Goal: Task Accomplishment & Management: Manage account settings

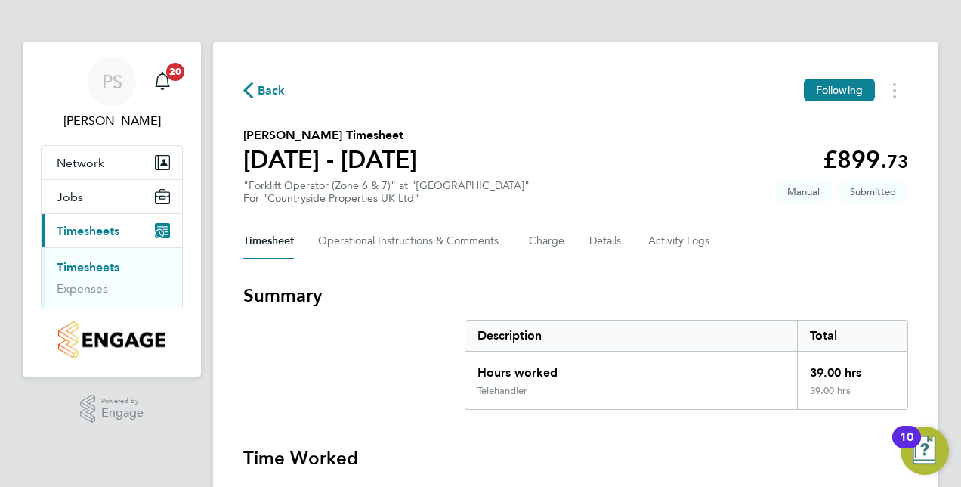
click at [91, 264] on link "Timesheets" at bounding box center [88, 267] width 63 height 14
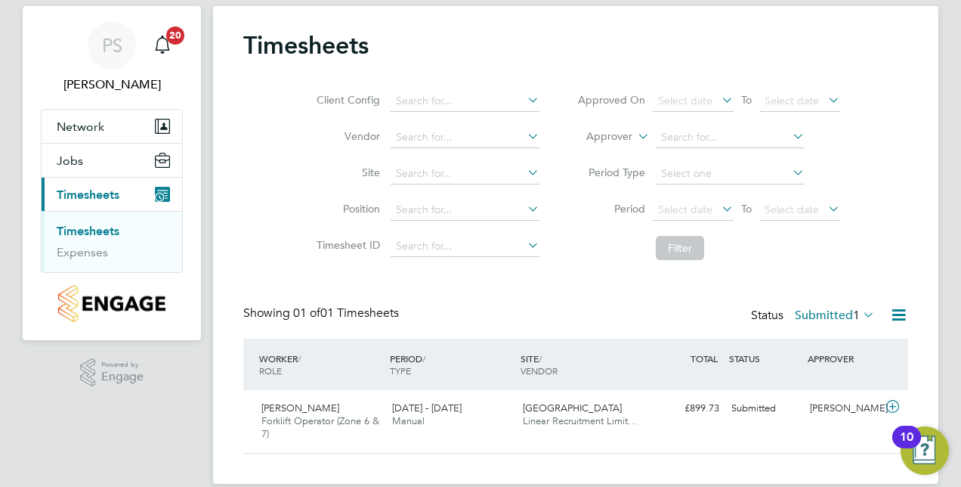
scroll to position [56, 0]
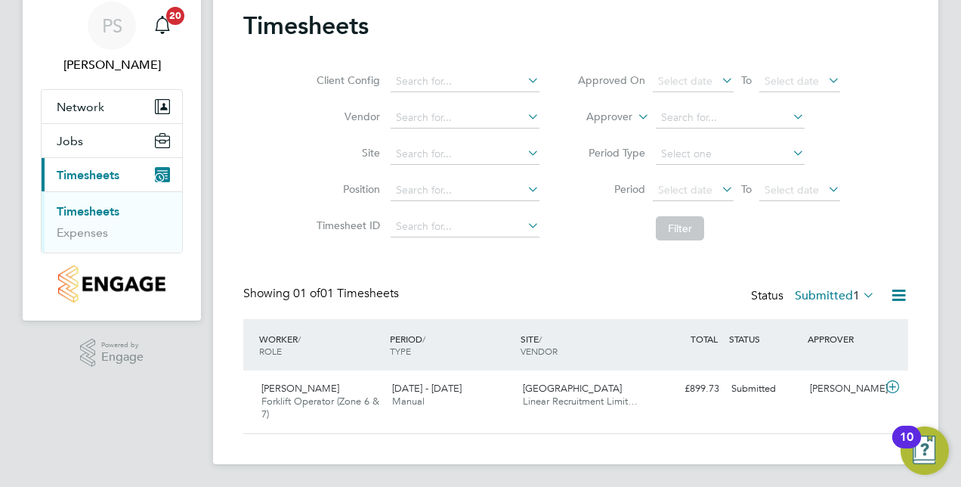
click at [87, 204] on link "Timesheets" at bounding box center [88, 211] width 63 height 14
click at [542, 382] on span "[GEOGRAPHIC_DATA]" at bounding box center [572, 387] width 99 height 13
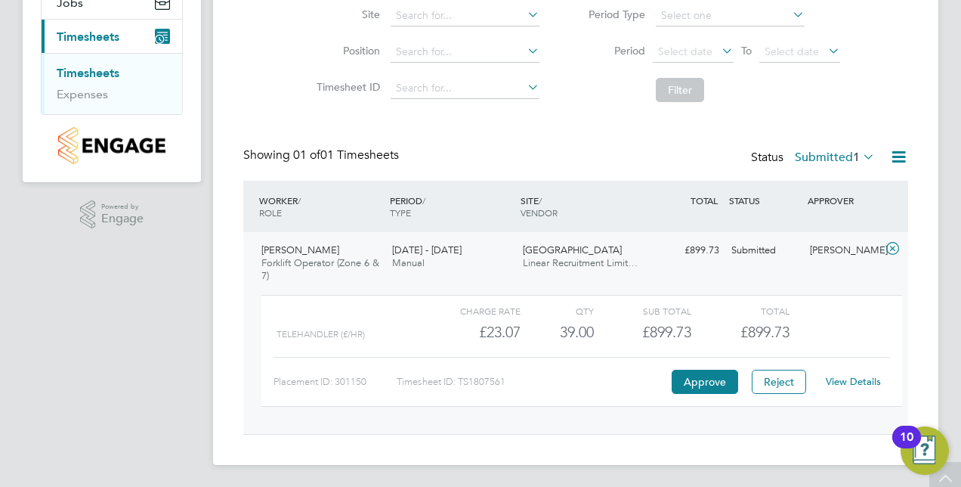
scroll to position [195, 0]
click at [701, 377] on button "Approve" at bounding box center [705, 381] width 66 height 24
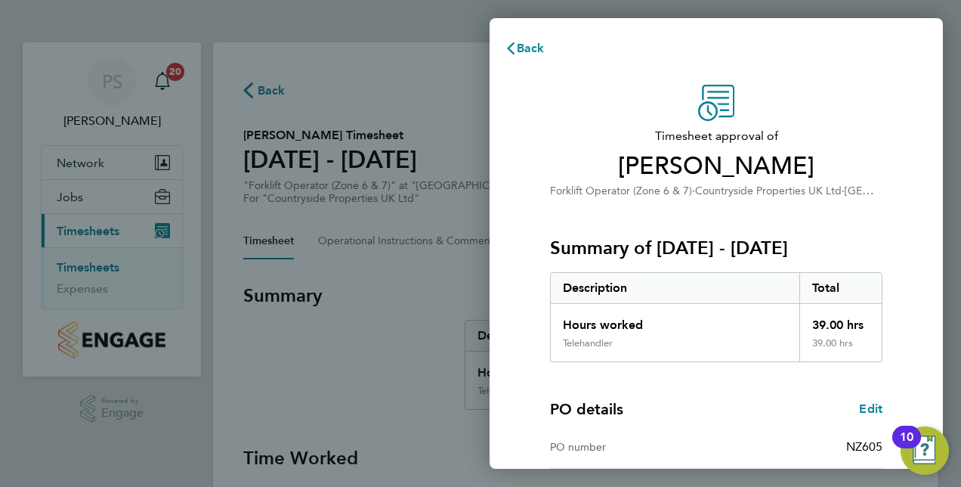
scroll to position [236, 0]
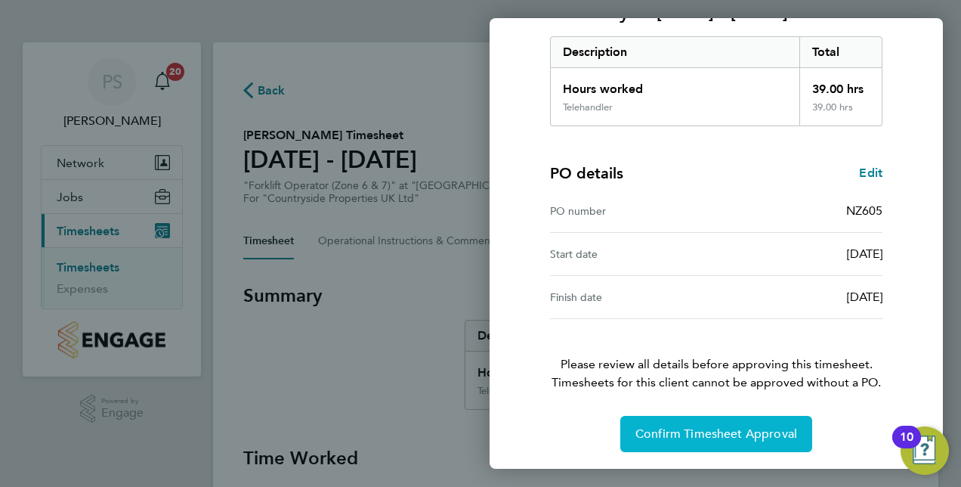
click at [693, 435] on span "Confirm Timesheet Approval" at bounding box center [716, 433] width 162 height 15
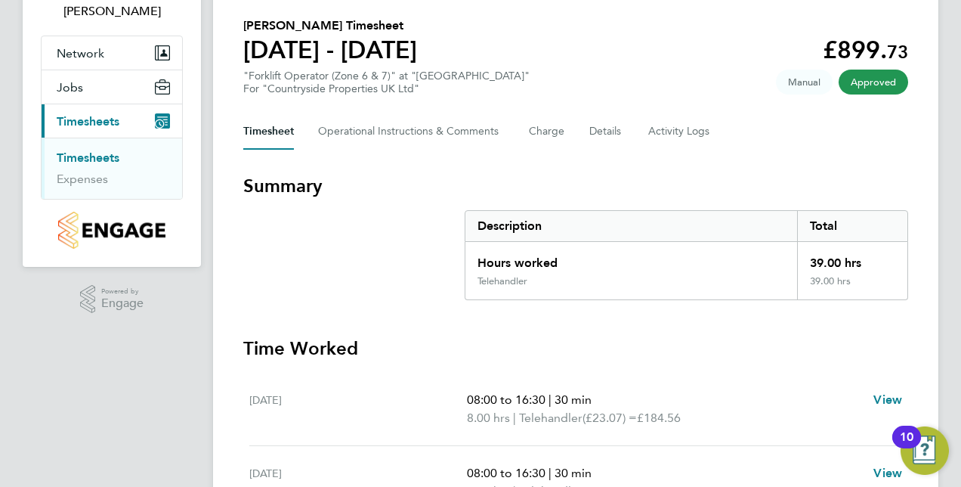
scroll to position [76, 0]
